Goal: Task Accomplishment & Management: Complete application form

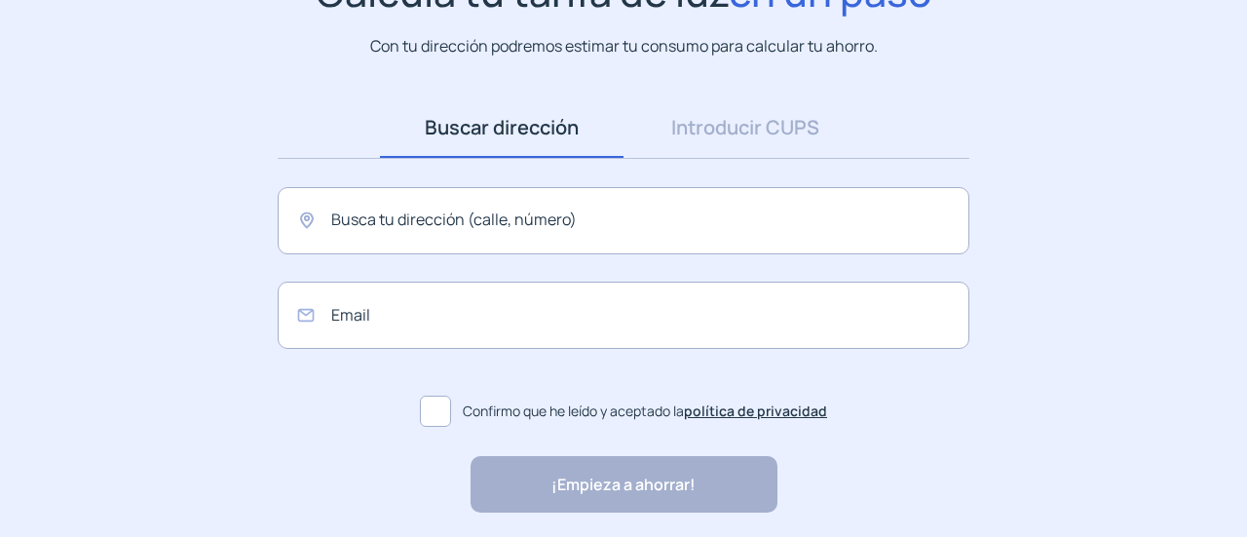
scroll to position [195, 0]
click at [499, 221] on input "text" at bounding box center [624, 219] width 692 height 67
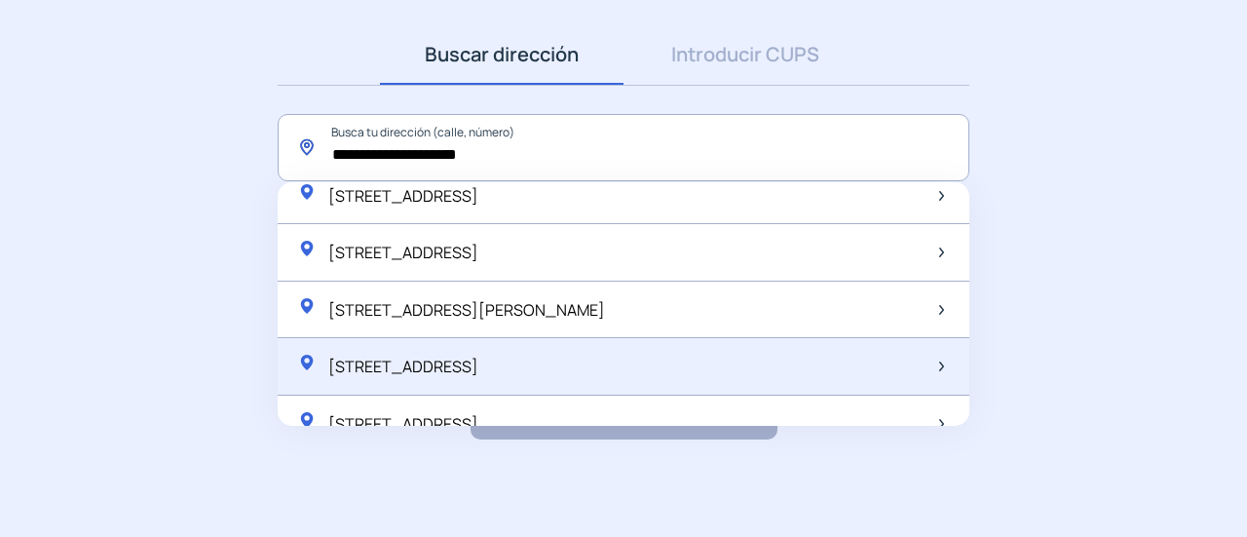
scroll to position [36, 0]
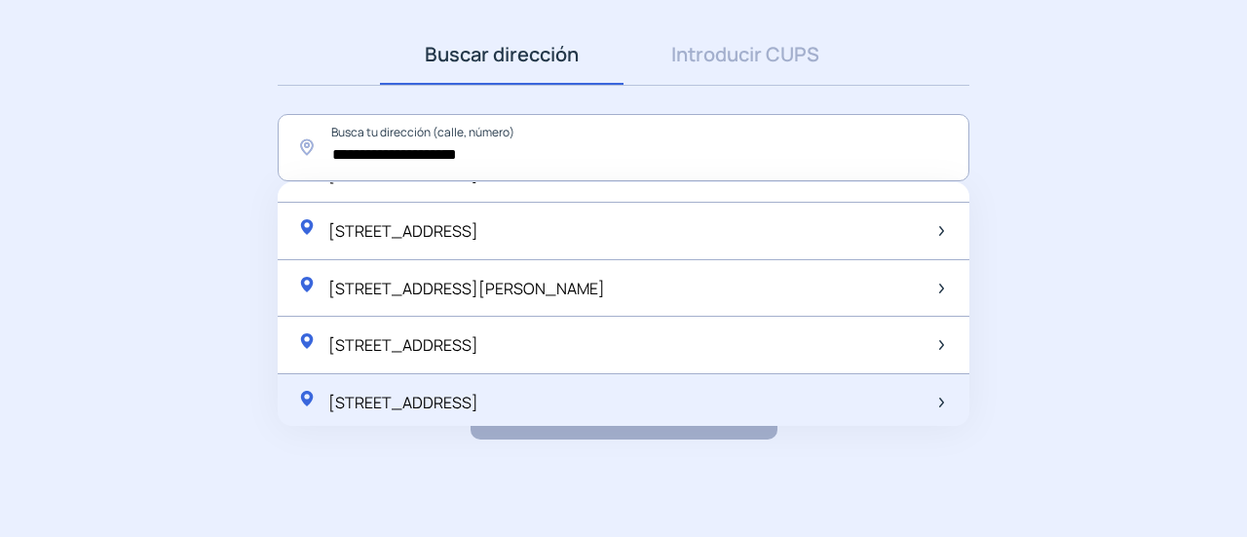
click at [479, 398] on span "[STREET_ADDRESS]" at bounding box center [403, 402] width 150 height 21
type input "**********"
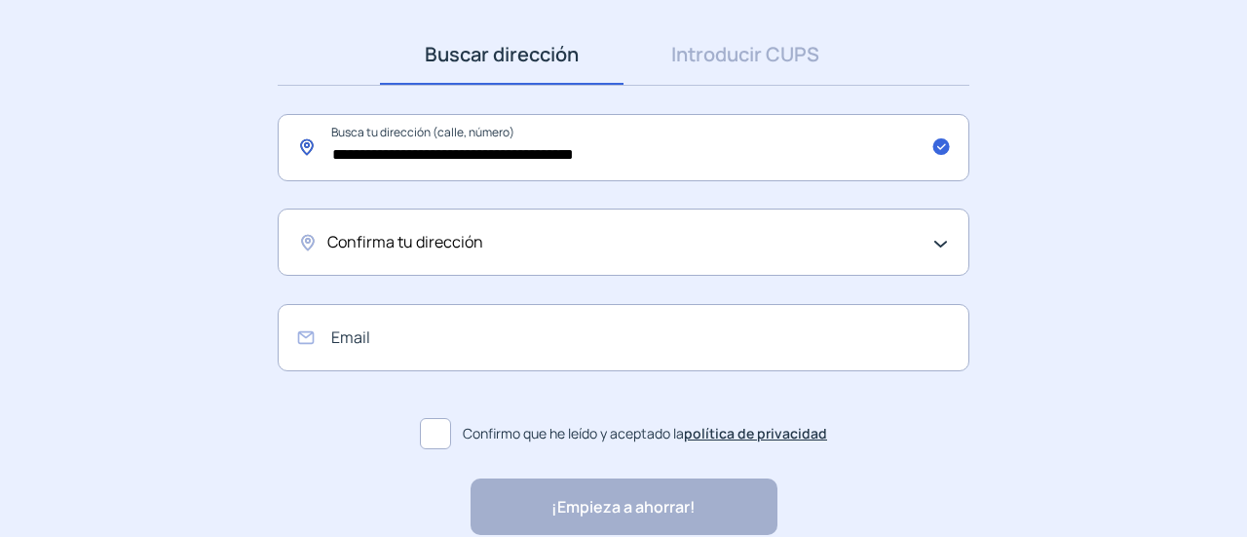
drag, startPoint x: 631, startPoint y: 161, endPoint x: 283, endPoint y: 197, distance: 349.8
click at [269, 164] on div "**********" at bounding box center [623, 241] width 731 height 434
click at [403, 240] on span "Confirma tu dirección" at bounding box center [405, 242] width 156 height 25
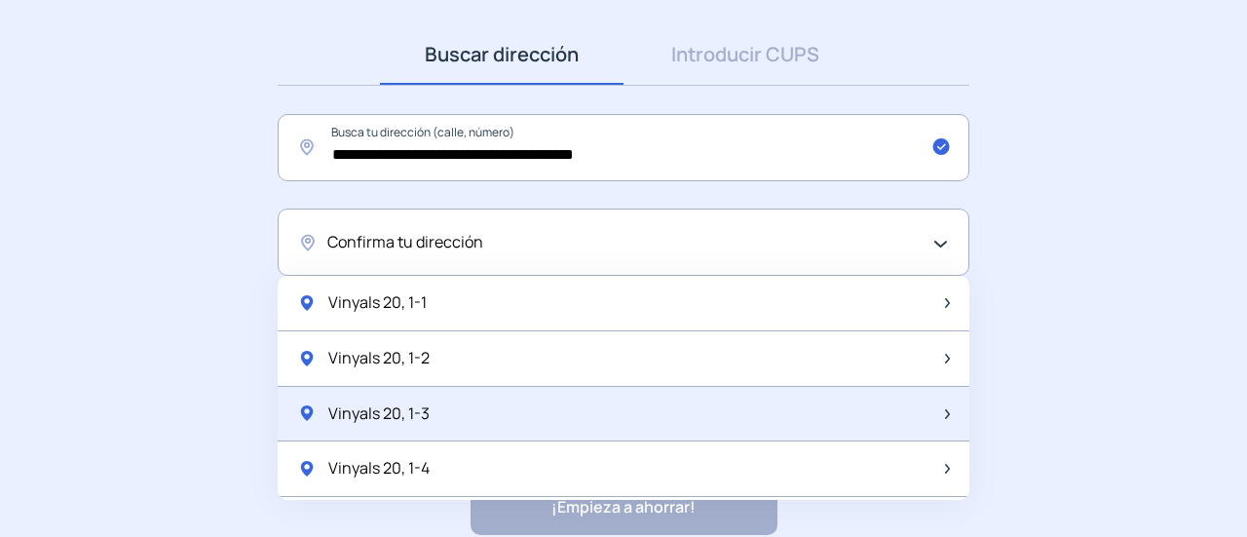
click at [392, 411] on span "Vinyals 20, 1-3" at bounding box center [378, 414] width 101 height 25
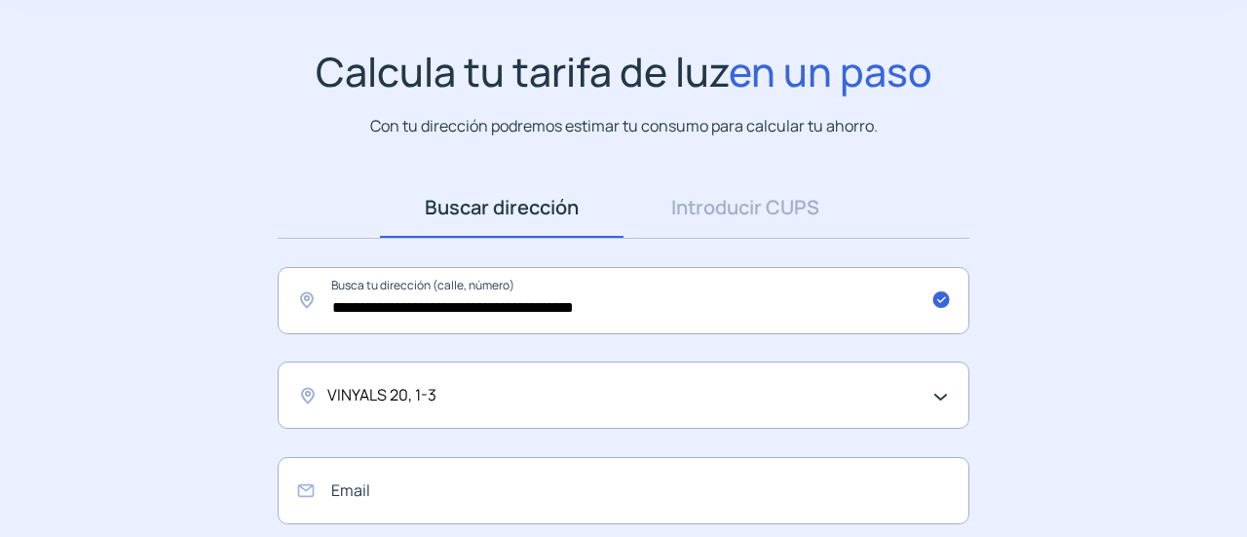
scroll to position [70, 0]
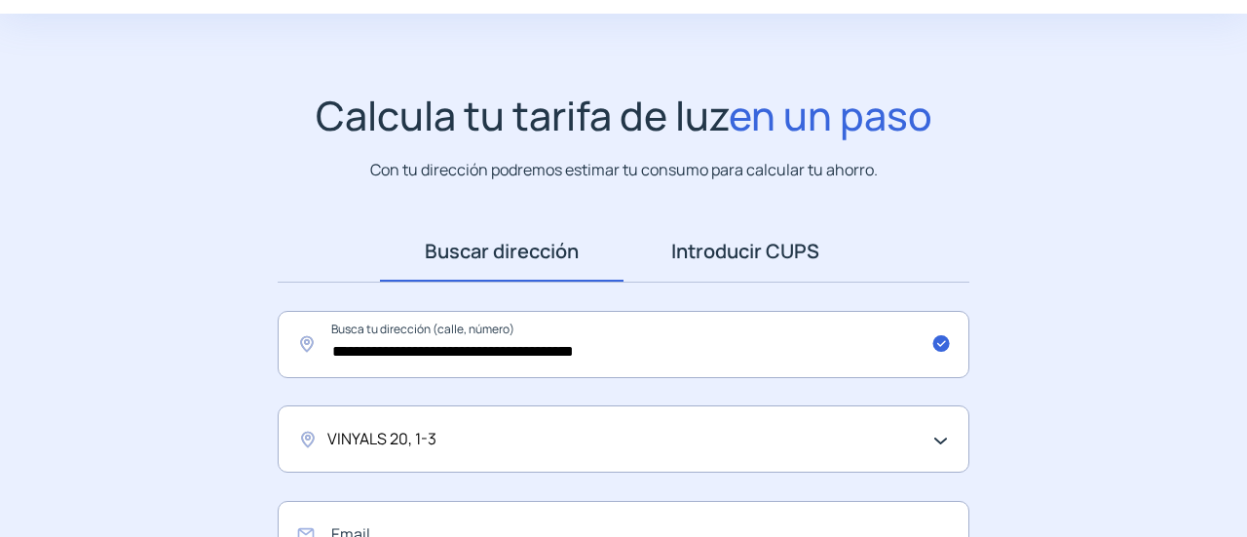
click at [771, 245] on link "Introducir CUPS" at bounding box center [746, 251] width 244 height 60
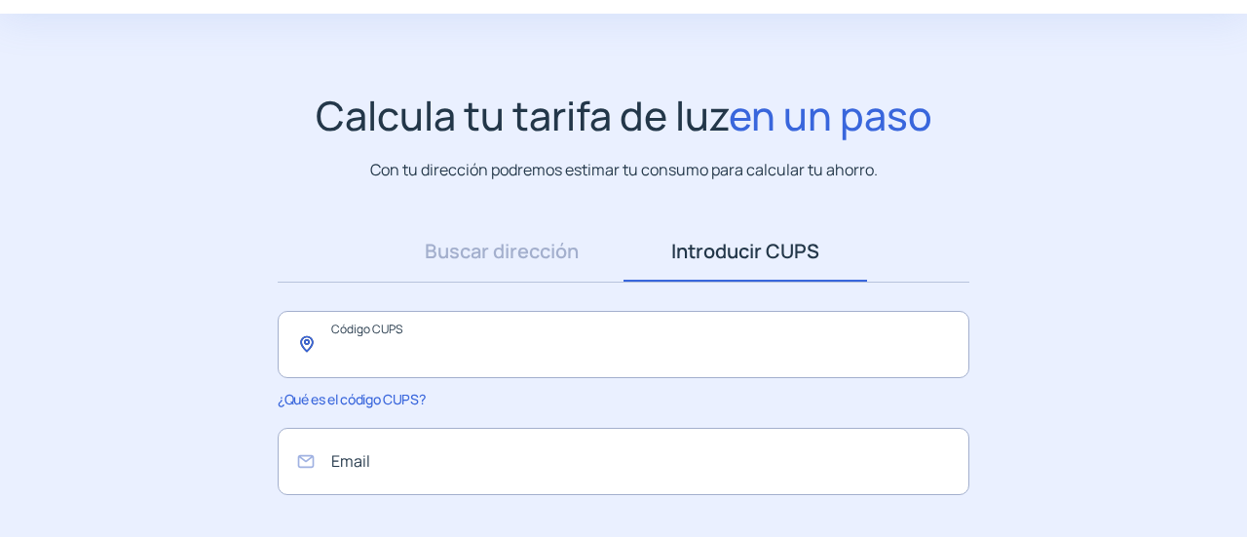
click at [353, 346] on input "text" at bounding box center [624, 344] width 692 height 67
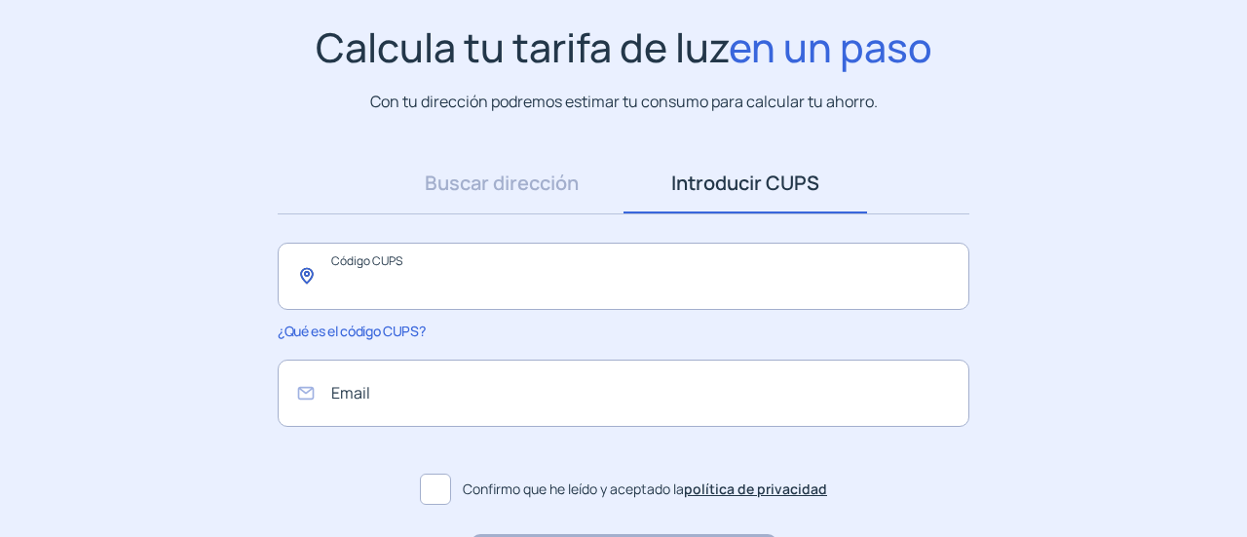
scroll to position [94, 0]
